Goal: Task Accomplishment & Management: Use online tool/utility

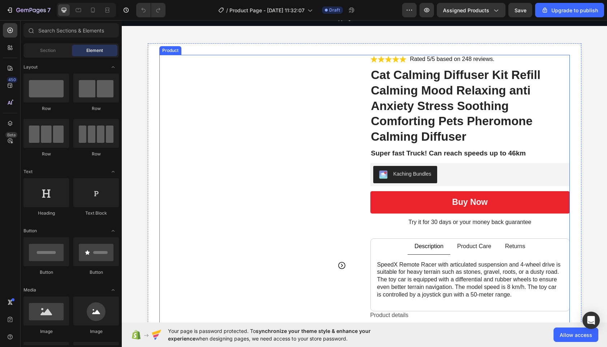
scroll to position [26, 0]
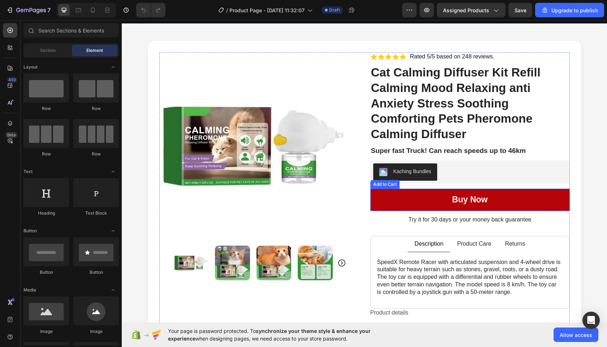
click at [398, 203] on button "Buy now" at bounding box center [469, 200] width 199 height 22
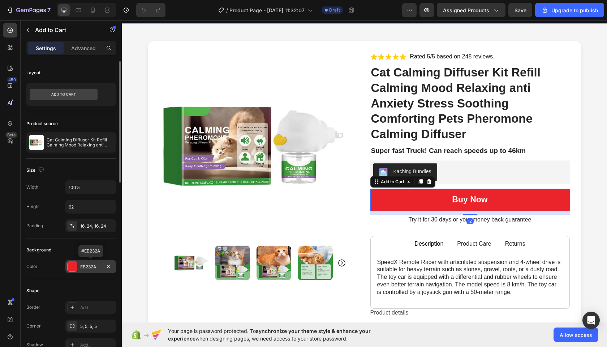
click at [94, 267] on div "EB232A" at bounding box center [90, 267] width 21 height 6
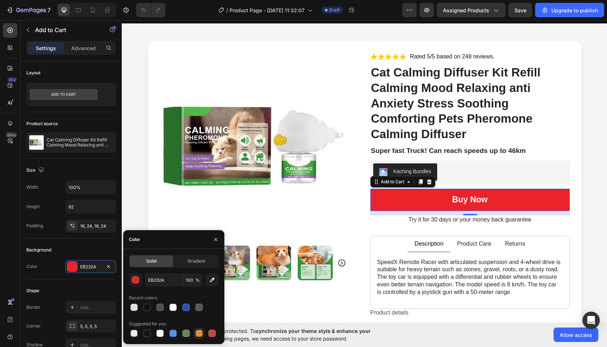
click at [202, 336] on div at bounding box center [198, 333] width 7 height 7
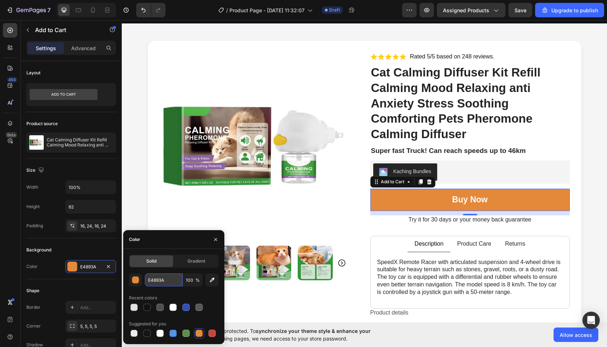
click at [160, 279] on input "E4893A" at bounding box center [164, 280] width 38 height 13
paste input "FF9900"
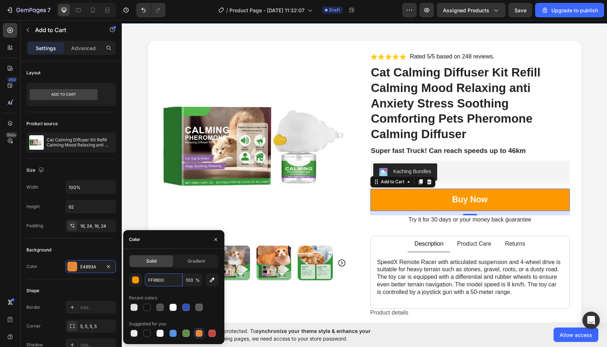
type input "FF9900"
click at [215, 239] on icon "button" at bounding box center [216, 240] width 6 height 6
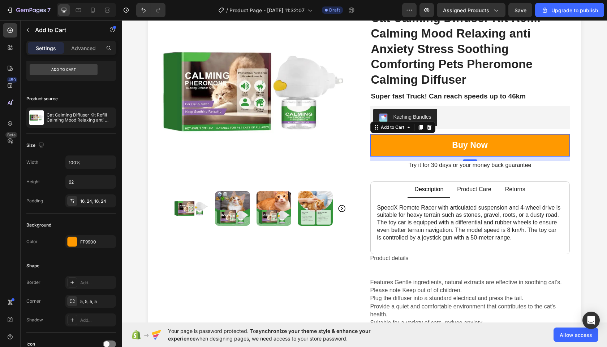
scroll to position [0, 0]
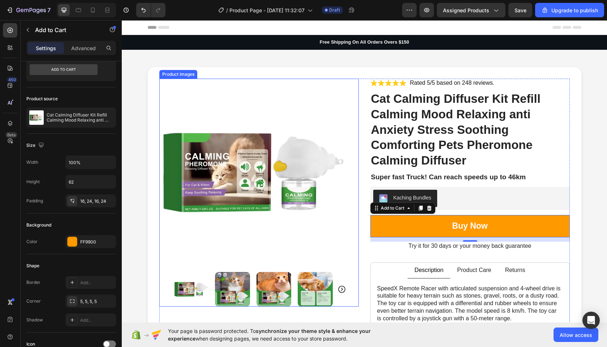
click at [186, 284] on img at bounding box center [191, 289] width 35 height 35
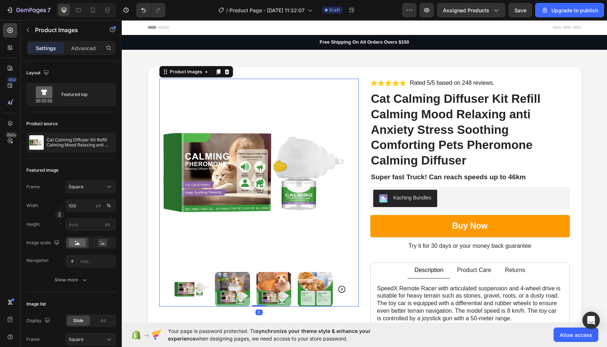
click at [234, 164] on img at bounding box center [253, 173] width 188 height 188
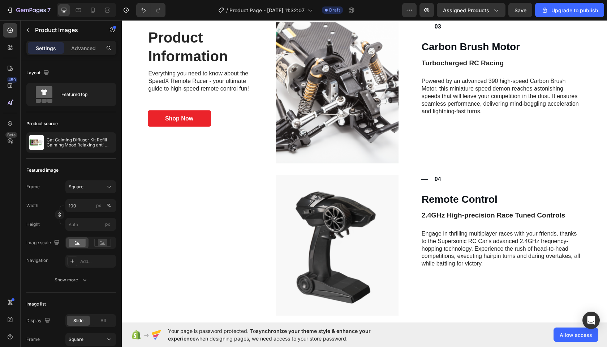
scroll to position [685, 0]
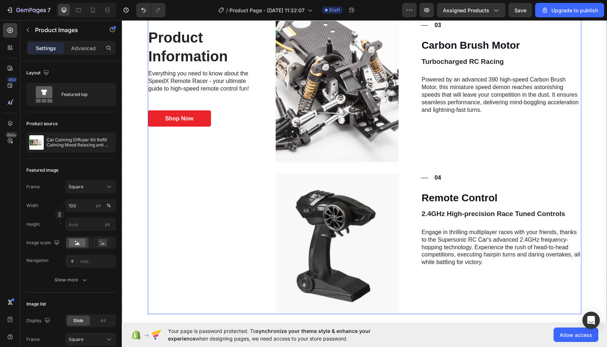
click at [214, 183] on div "Product Information Heading Everything you need to know about the SpeedX Remote…" at bounding box center [201, 74] width 106 height 482
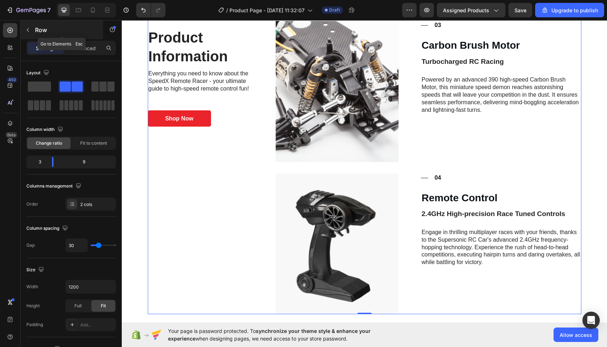
click at [28, 31] on icon "button" at bounding box center [28, 30] width 6 height 6
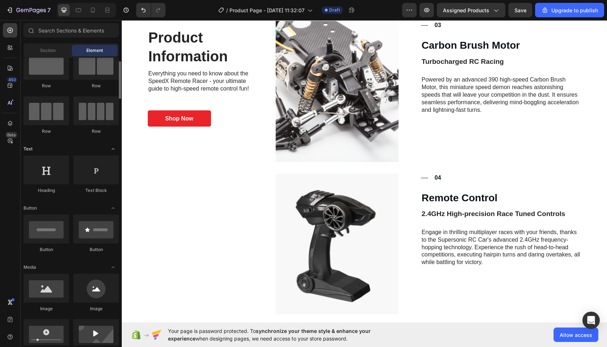
scroll to position [23, 0]
click at [44, 52] on span "Section" at bounding box center [48, 50] width 16 height 6
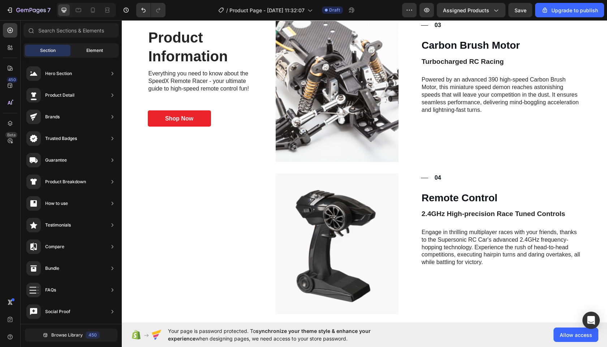
click at [93, 48] on span "Element" at bounding box center [94, 50] width 17 height 6
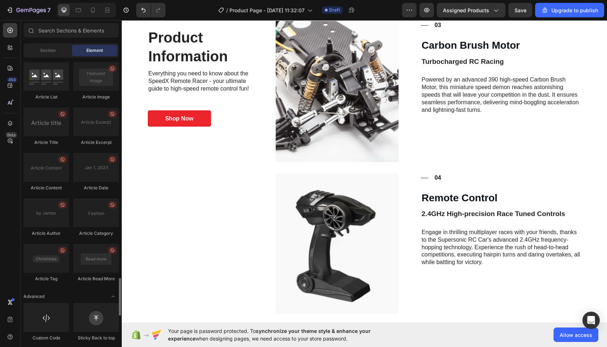
scroll to position [1900, 0]
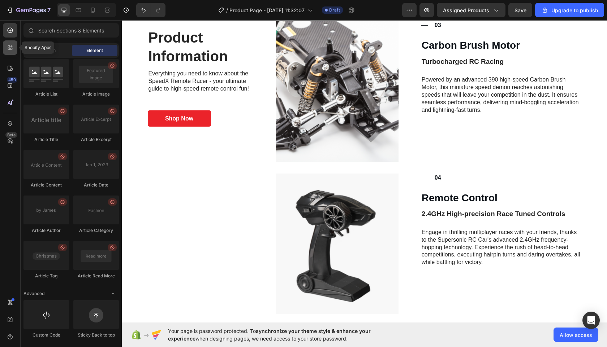
click at [12, 51] on icon at bounding box center [9, 47] width 7 height 7
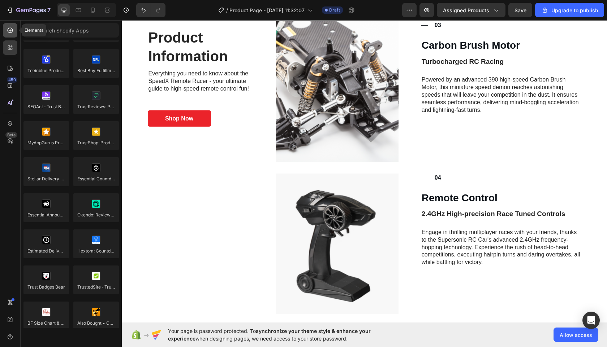
click at [8, 30] on icon at bounding box center [9, 30] width 7 height 7
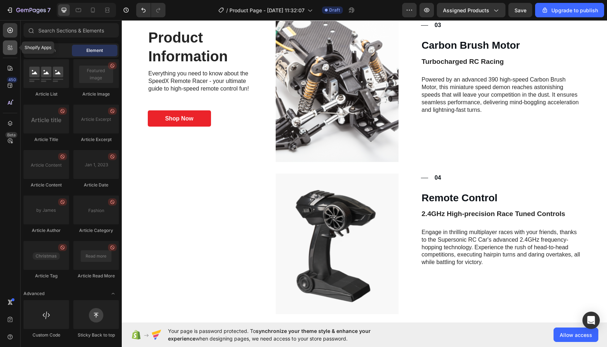
click at [8, 51] on icon at bounding box center [9, 47] width 7 height 7
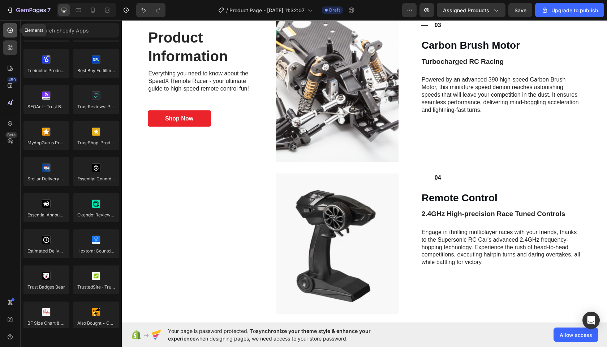
click at [9, 33] on icon at bounding box center [10, 30] width 5 height 5
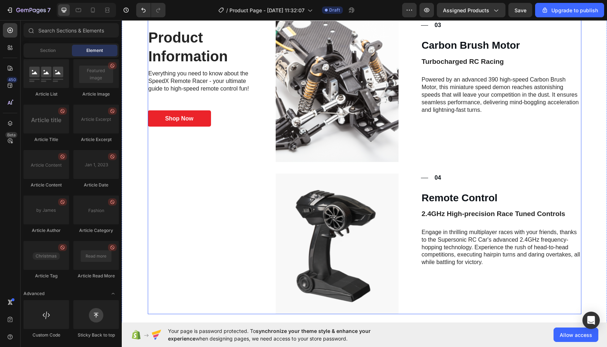
click at [167, 177] on div "Product Information Heading Everything you need to know about the SpeedX Remote…" at bounding box center [201, 74] width 106 height 482
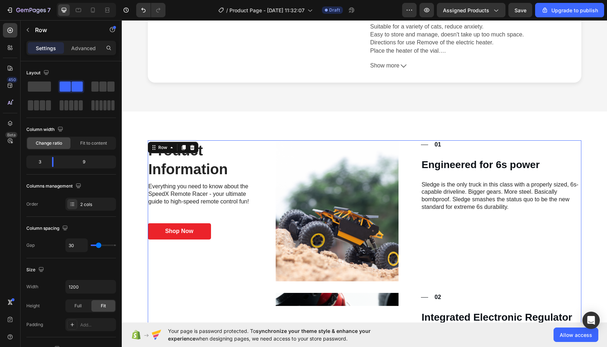
scroll to position [376, 0]
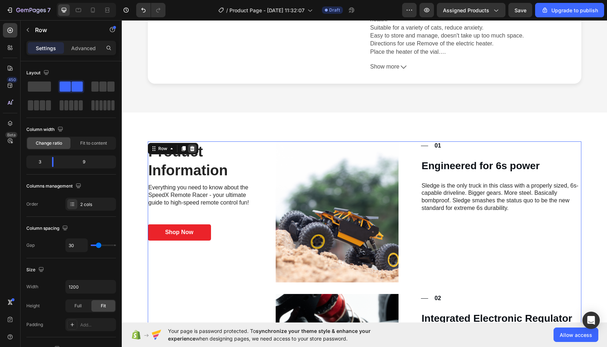
click at [192, 148] on icon at bounding box center [192, 148] width 5 height 5
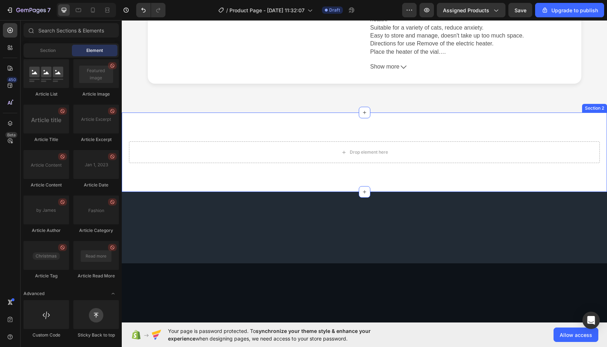
click at [580, 117] on div "Drop element here Section 2" at bounding box center [364, 152] width 485 height 79
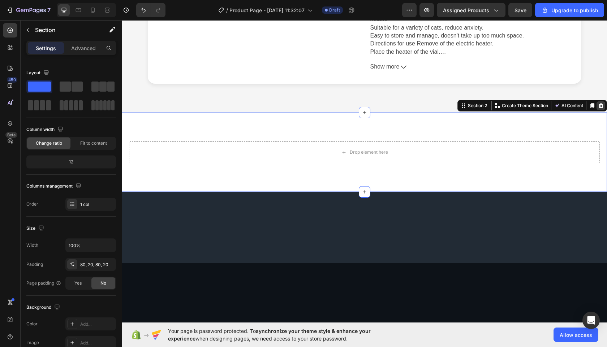
click at [600, 104] on icon at bounding box center [600, 105] width 5 height 5
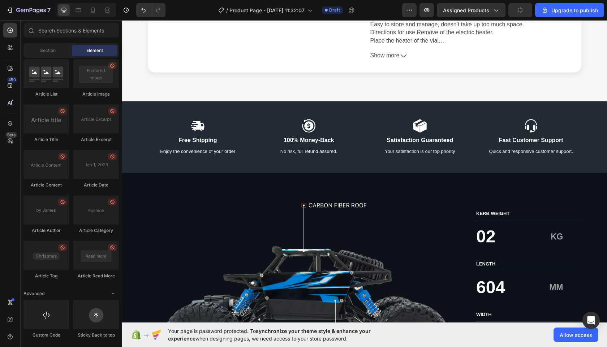
scroll to position [389, 0]
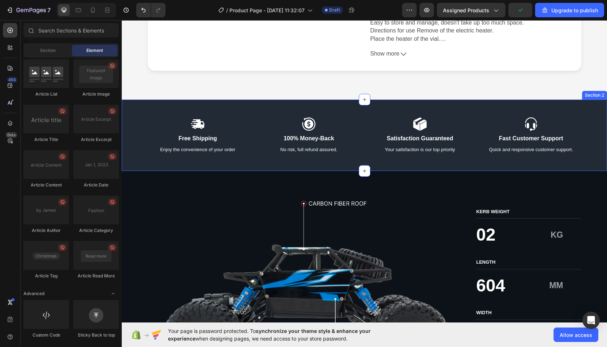
click at [135, 132] on div "Icon Free Shipping Text Block Enjoy the convenience of your order Text Block Ic…" at bounding box center [364, 135] width 470 height 37
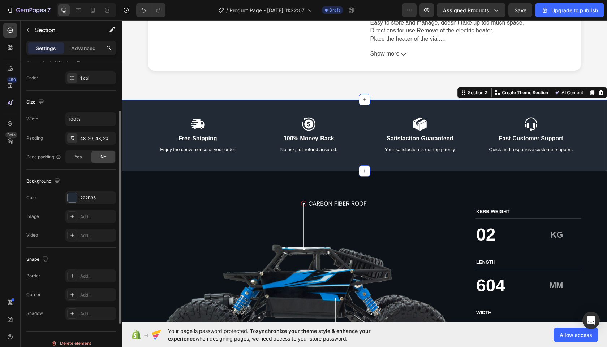
scroll to position [132, 0]
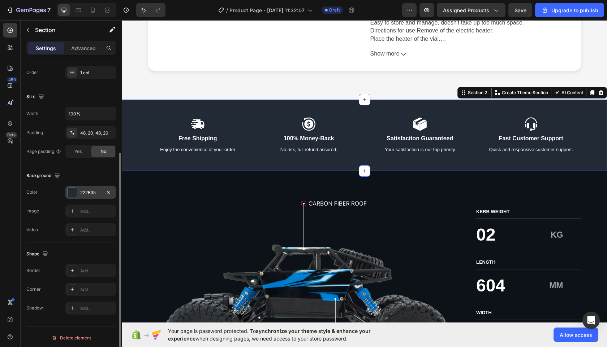
click at [91, 192] on div "222B35" at bounding box center [90, 193] width 21 height 6
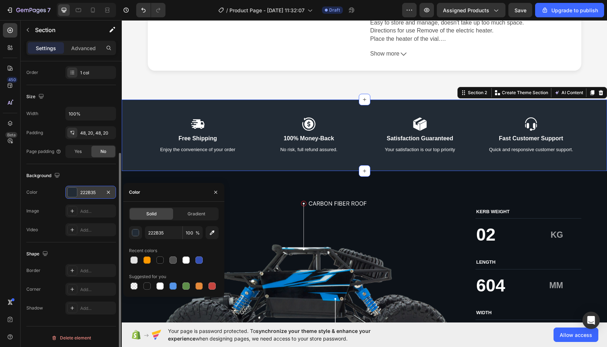
click at [92, 191] on div "222B35" at bounding box center [90, 193] width 21 height 6
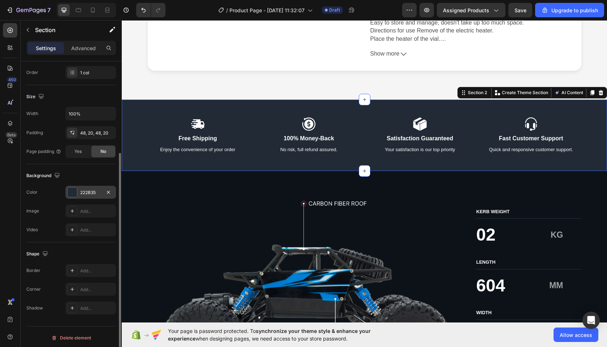
click at [85, 192] on div "222B35" at bounding box center [90, 193] width 21 height 6
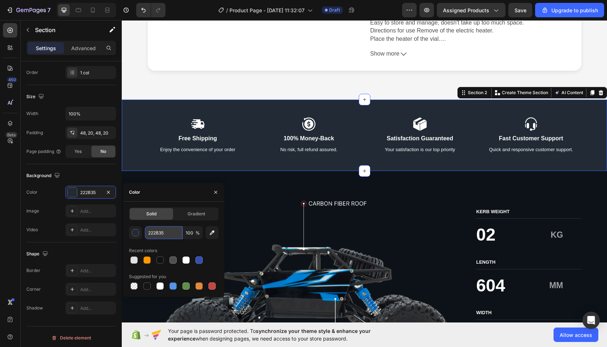
click at [162, 234] on input "222B35" at bounding box center [164, 232] width 38 height 13
paste input "004D40"
type input "004D40"
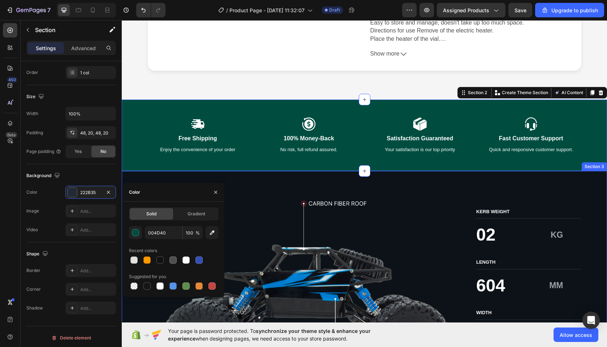
click at [252, 195] on div "Image KERB WEIGHT Text Block 02 Text Block KG Text Block Row LENGTH Text Block …" at bounding box center [364, 303] width 485 height 265
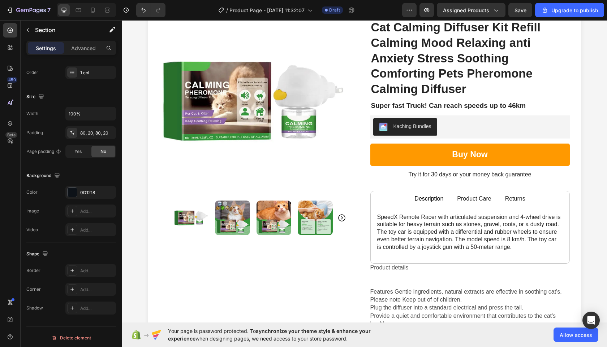
scroll to position [0, 0]
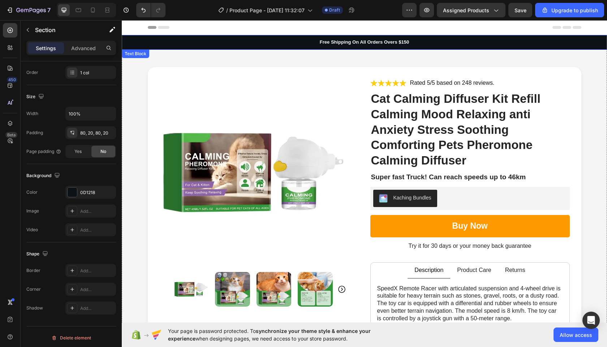
click at [147, 44] on p "Free Shipping On All Orders Overs $150" at bounding box center [363, 42] width 483 height 6
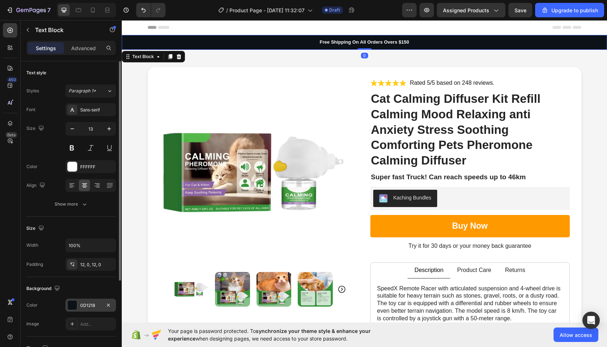
click at [89, 308] on div "0D1218" at bounding box center [90, 306] width 21 height 6
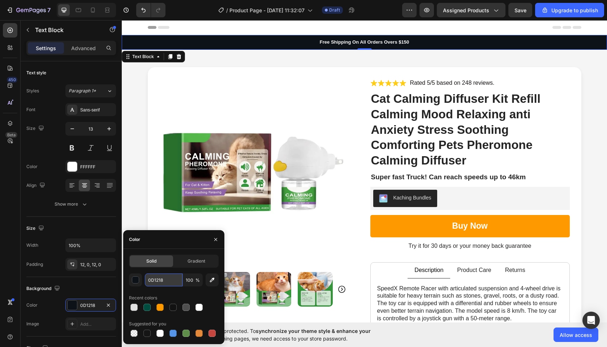
click at [162, 279] on input "0D1218" at bounding box center [164, 280] width 38 height 13
paste input "04D40"
type input "004D40"
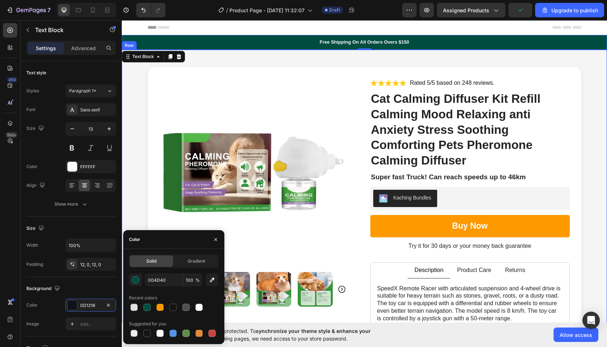
click at [138, 98] on div "Product Images Icon Icon Icon Icon Icon Icon List Rated 5/5 based on 248 review…" at bounding box center [364, 263] width 470 height 393
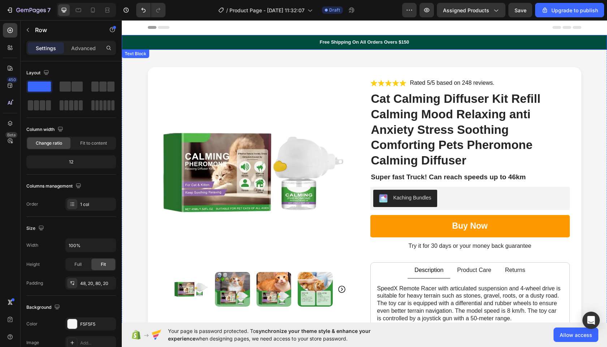
click at [336, 43] on p "Free Shipping On All Orders Overs $150" at bounding box center [363, 42] width 483 height 6
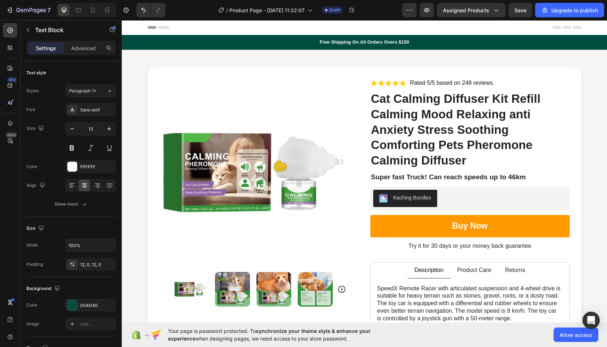
click at [153, 44] on p "Free Shipping On All Orders Overs $150" at bounding box center [363, 42] width 483 height 6
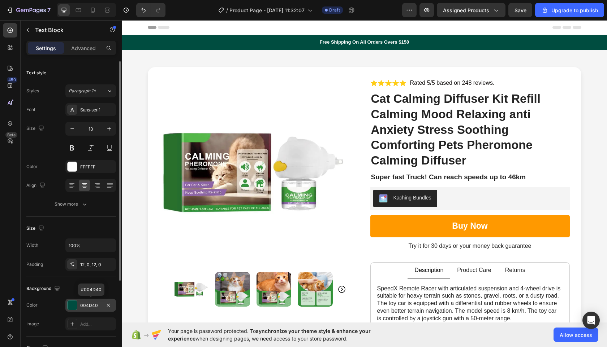
click at [87, 304] on div "004D40" at bounding box center [90, 306] width 21 height 6
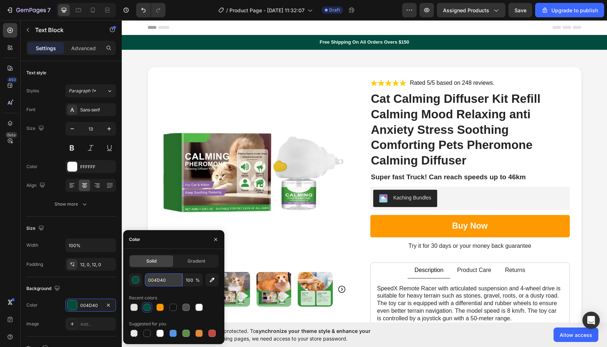
click at [157, 282] on input "004D40" at bounding box center [164, 280] width 38 height 13
paste input "264653"
type input "264653"
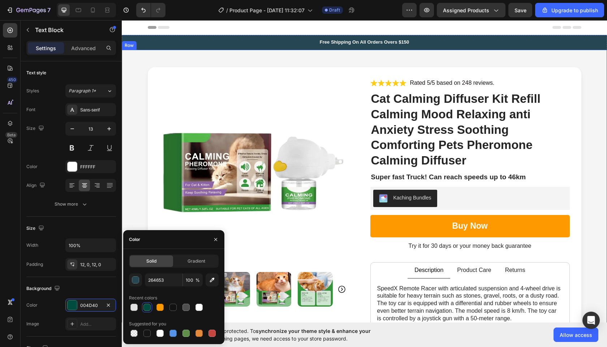
click at [127, 193] on div "Product Images Icon Icon Icon Icon Icon Icon List Rated 5/5 based on 248 review…" at bounding box center [364, 269] width 485 height 439
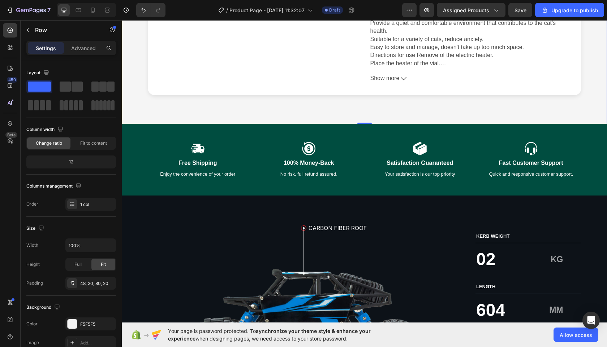
scroll to position [365, 0]
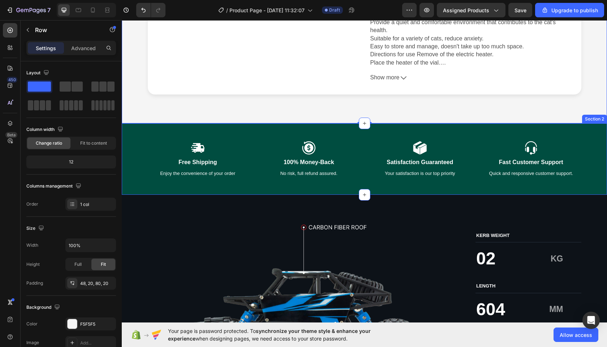
click at [137, 166] on div "Icon Free Shipping Text Block Enjoy the convenience of your order Text Block Ic…" at bounding box center [364, 159] width 470 height 37
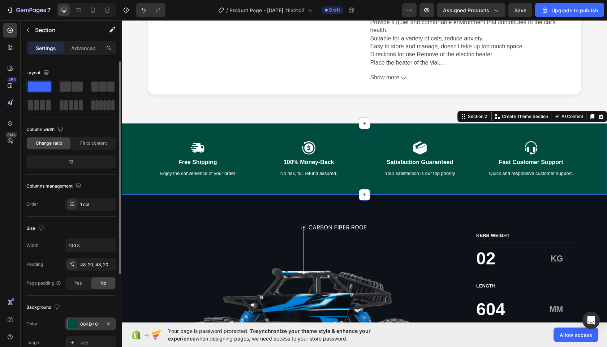
click at [83, 327] on div "004D40" at bounding box center [90, 324] width 21 height 6
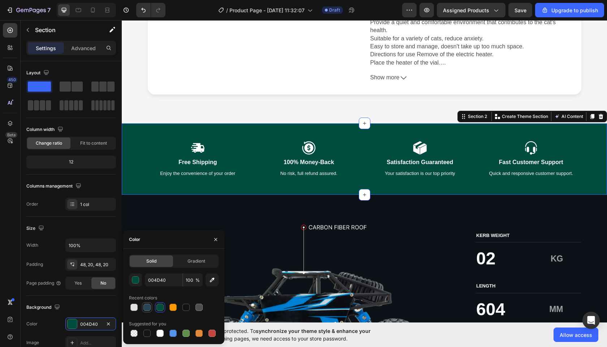
click at [148, 308] on div at bounding box center [146, 307] width 7 height 7
type input "264653"
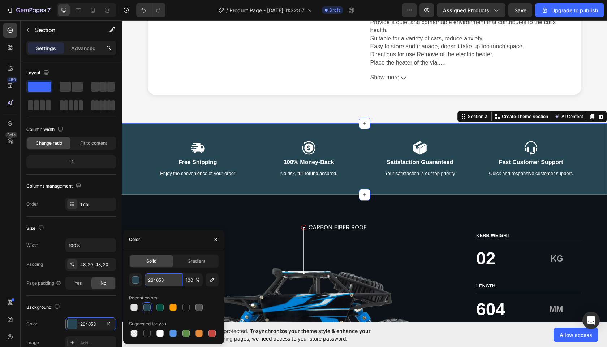
click at [160, 282] on input "264653" at bounding box center [164, 280] width 38 height 13
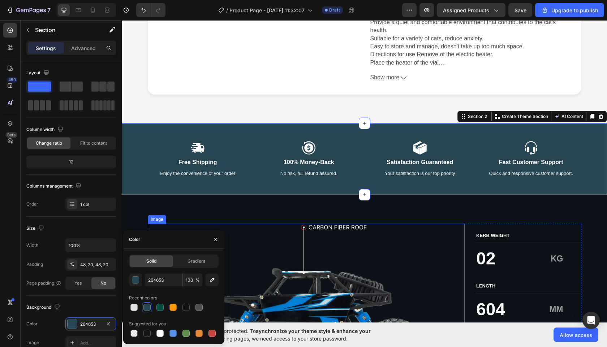
click at [159, 220] on div "Image" at bounding box center [157, 219] width 16 height 6
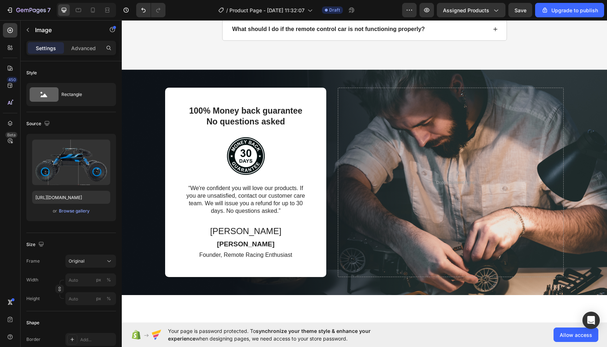
scroll to position [1502, 0]
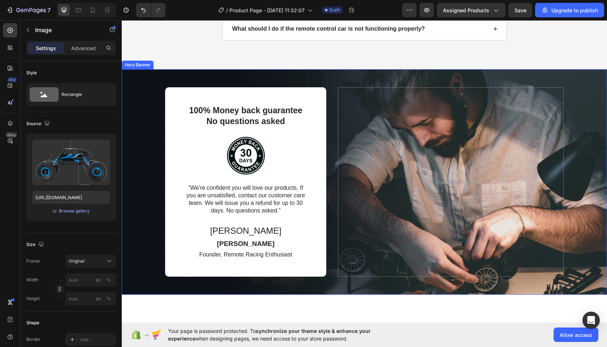
click at [140, 219] on div "100% Money back guarantee No questions asked Text Block Image “We're confident …" at bounding box center [364, 181] width 485 height 247
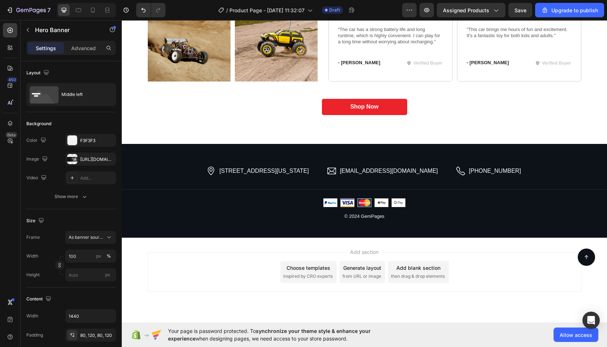
scroll to position [2071, 0]
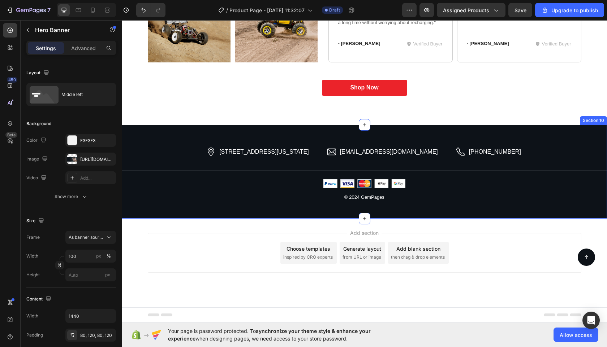
click at [135, 207] on div "[STREET_ADDRESS][US_STATE] Item List [EMAIL_ADDRESS][DOMAIN_NAME] Item List [PH…" at bounding box center [364, 172] width 485 height 94
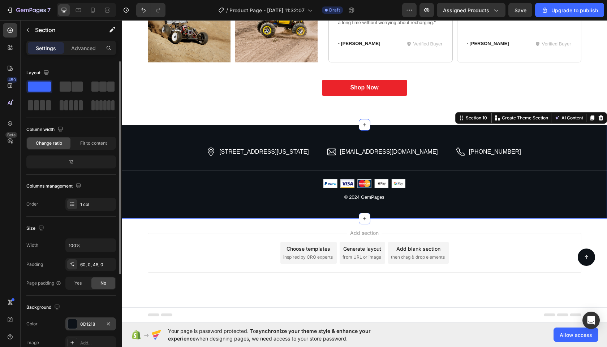
click at [83, 326] on div "0D1218" at bounding box center [90, 324] width 21 height 6
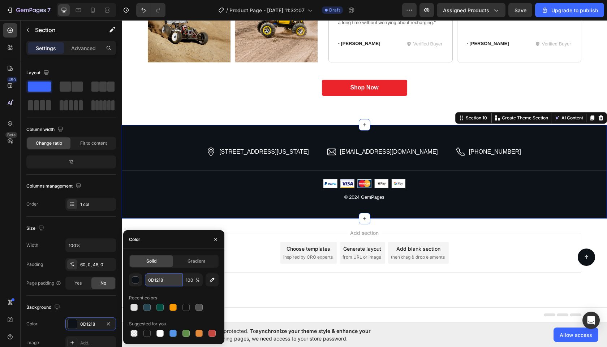
paste input "264653"
type input "264653"
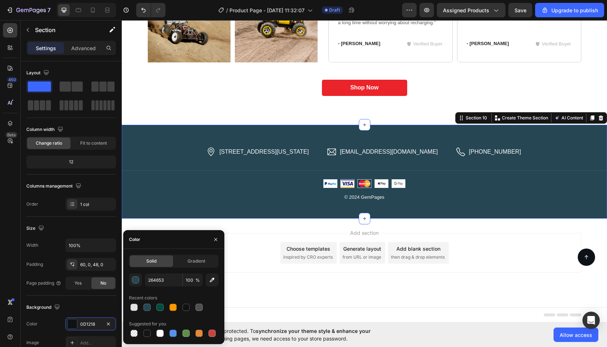
click at [163, 224] on div "Add section Choose templates inspired by CRO experts Generate layout from URL o…" at bounding box center [364, 263] width 485 height 89
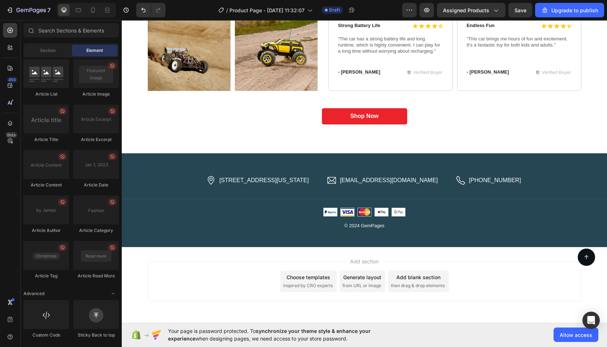
scroll to position [2042, 0]
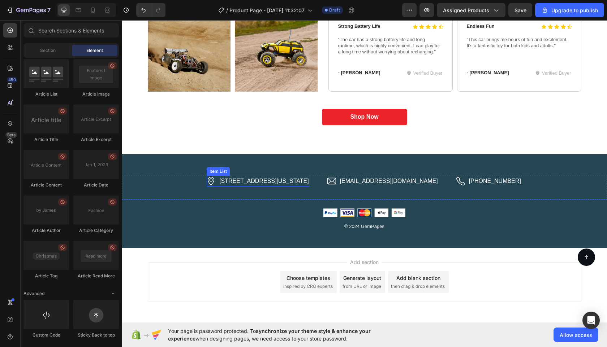
click at [253, 181] on p "[STREET_ADDRESS][US_STATE]" at bounding box center [263, 181] width 89 height 9
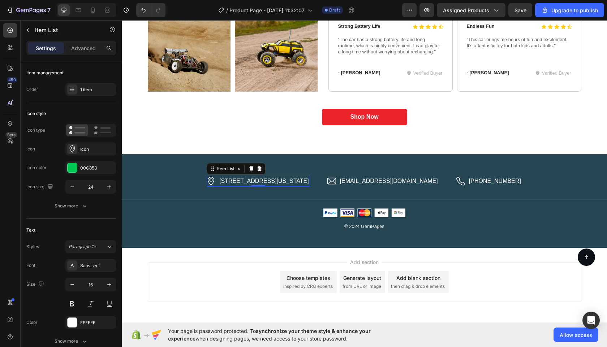
click at [253, 181] on p "[STREET_ADDRESS][US_STATE]" at bounding box center [263, 181] width 89 height 9
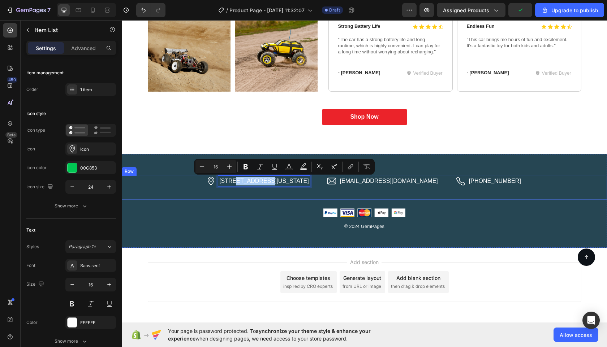
click at [187, 182] on div "[STREET_ADDRESS][US_STATE] Item List 0 [EMAIL_ADDRESS][DOMAIN_NAME] Item List […" at bounding box center [364, 188] width 485 height 24
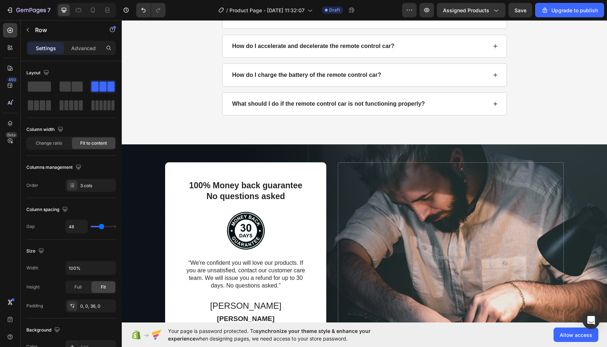
scroll to position [1426, 0]
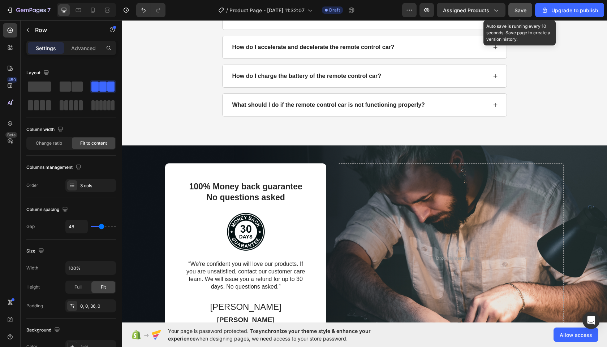
click at [521, 12] on span "Save" at bounding box center [520, 10] width 12 height 6
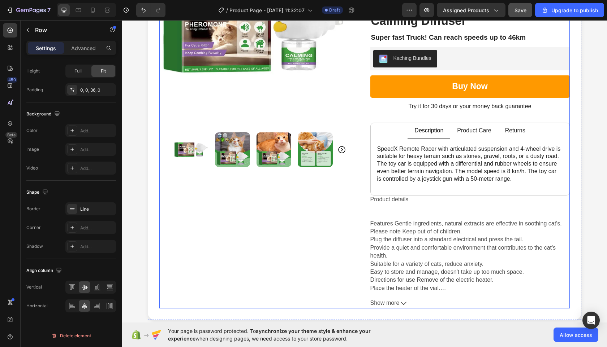
scroll to position [140, 0]
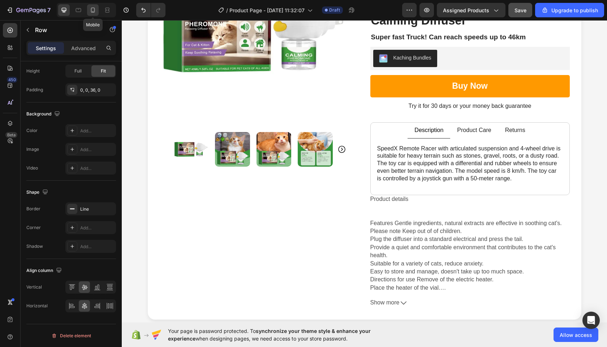
click at [94, 12] on icon at bounding box center [93, 10] width 4 height 5
type input "0"
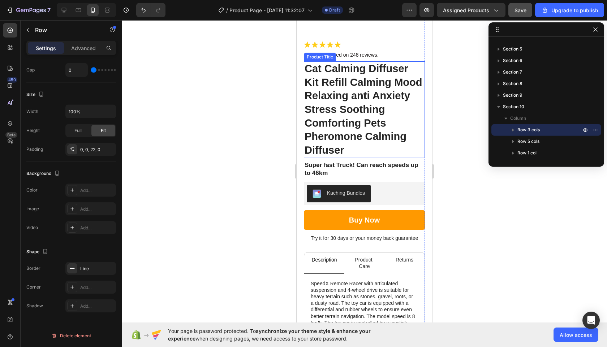
scroll to position [162, 0]
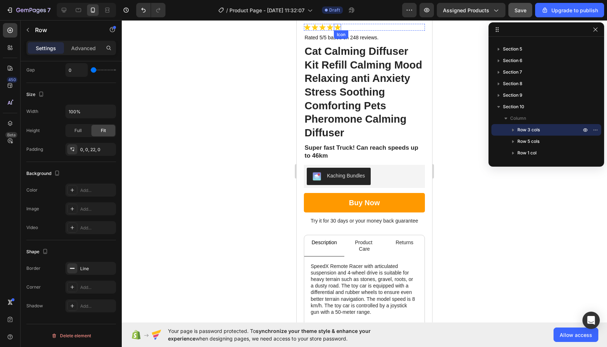
click at [338, 26] on icon at bounding box center [337, 27] width 6 height 6
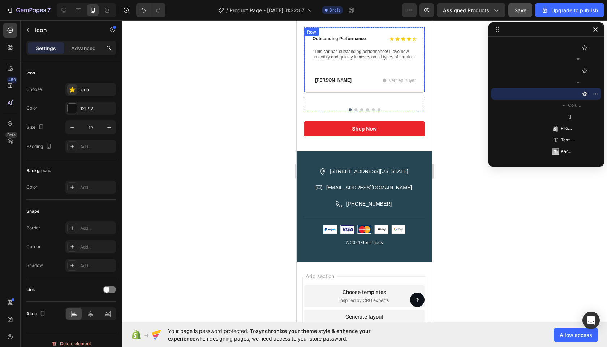
scroll to position [2333, 0]
